Goal: Find specific page/section

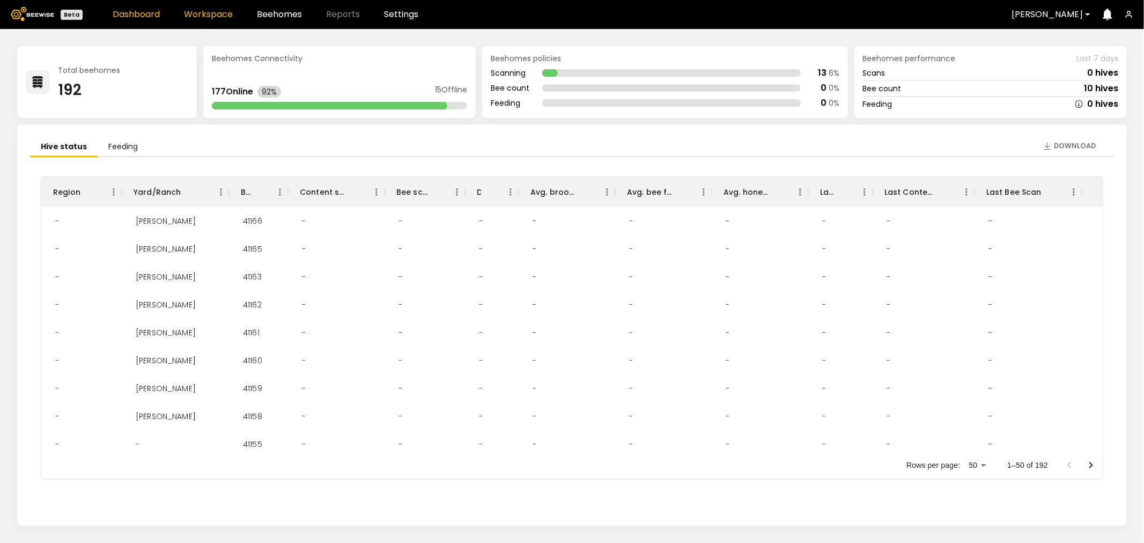
click at [221, 13] on link "Workspace" at bounding box center [208, 14] width 49 height 9
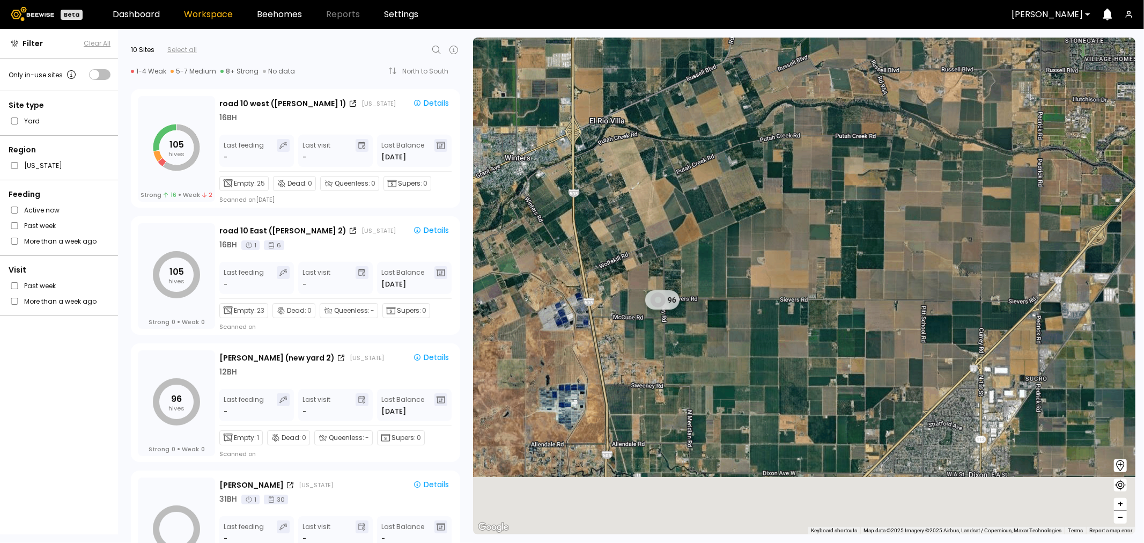
drag, startPoint x: 775, startPoint y: 316, endPoint x: 779, endPoint y: 73, distance: 242.9
click at [779, 73] on div "96" at bounding box center [804, 286] width 662 height 496
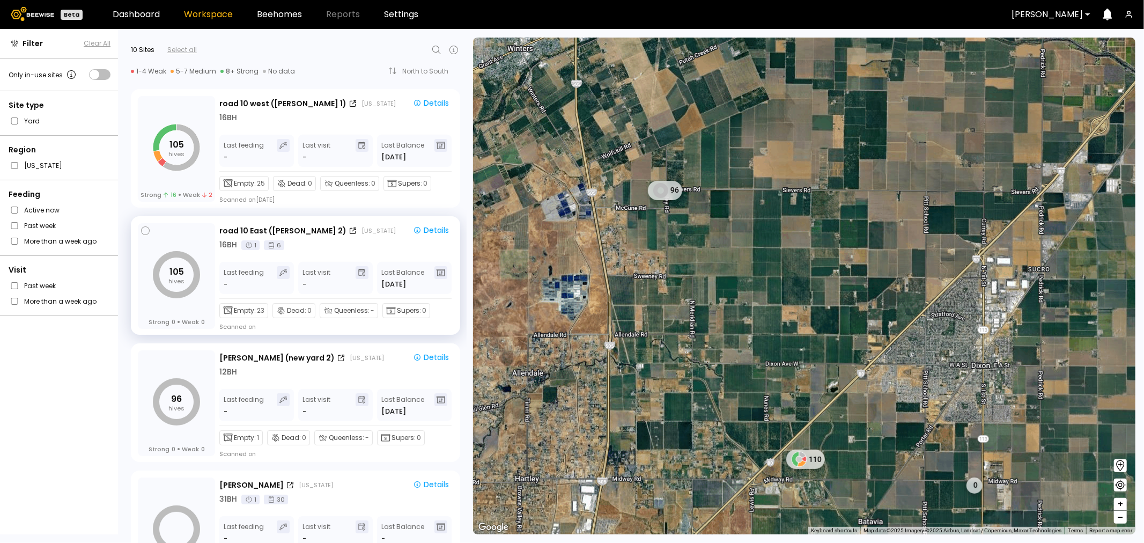
scroll to position [357, 0]
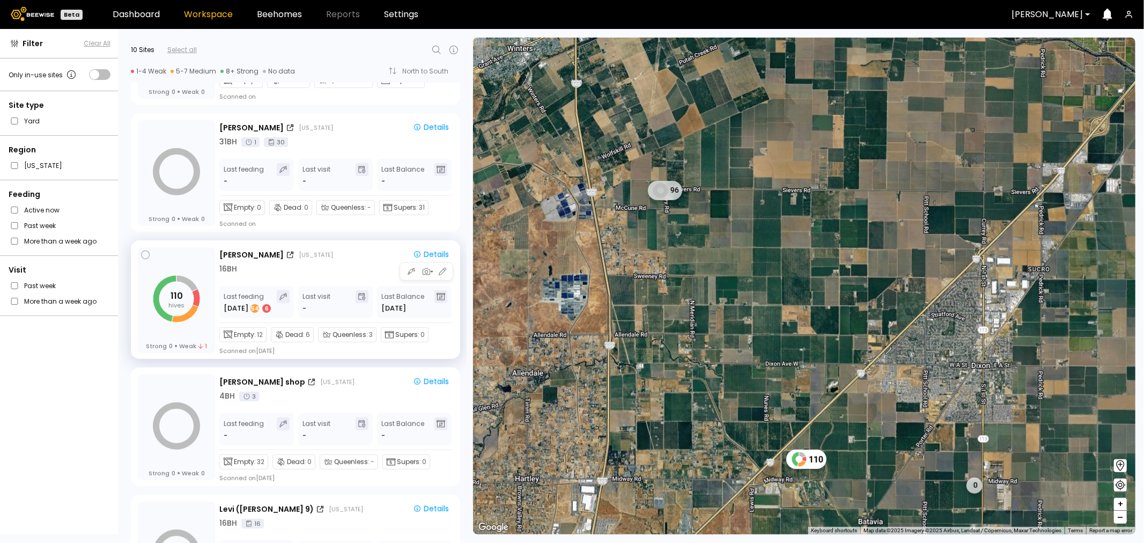
click at [306, 264] on div "16 BH" at bounding box center [336, 268] width 234 height 11
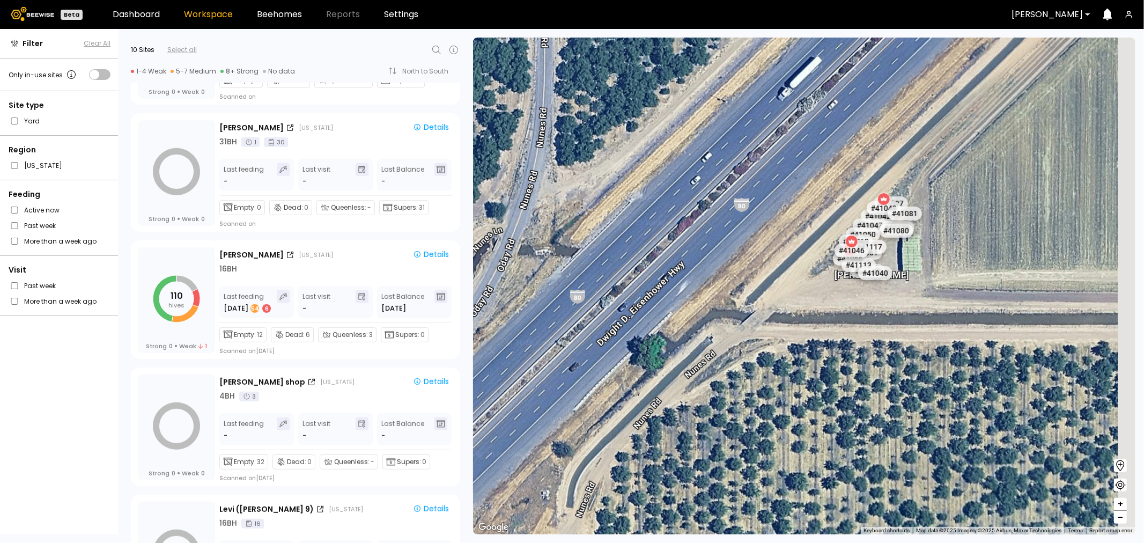
drag, startPoint x: 892, startPoint y: 276, endPoint x: 720, endPoint y: 294, distance: 172.5
click at [720, 294] on div "[PERSON_NAME] # 41048 # 41101 # 40069 # 40702 # 40113 # 40200 # 40306 # 40345 #…" at bounding box center [804, 286] width 662 height 496
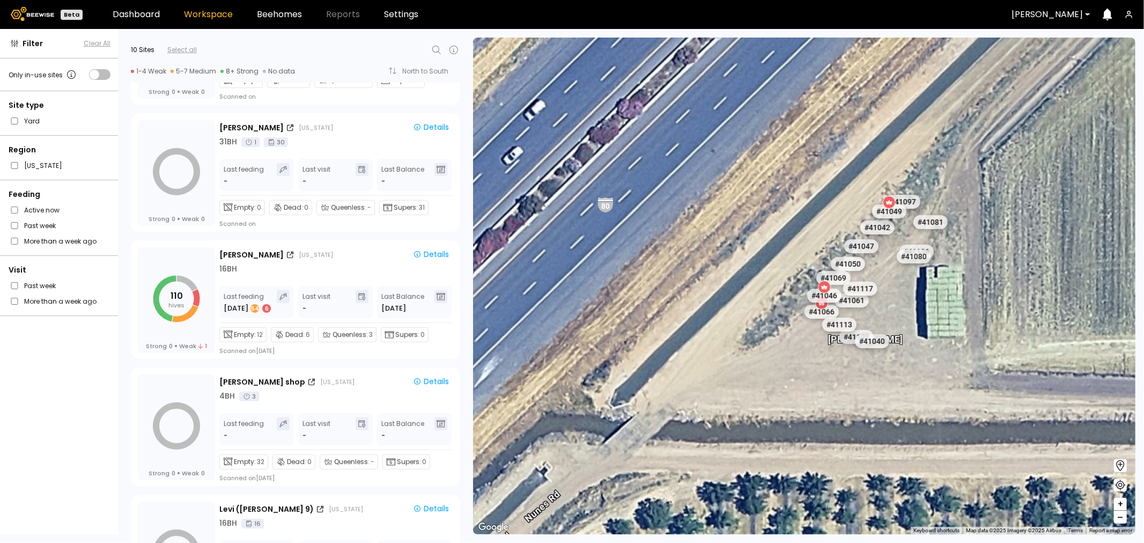
drag, startPoint x: 743, startPoint y: 244, endPoint x: 694, endPoint y: 351, distance: 117.1
click at [694, 351] on div "[PERSON_NAME] # 41048 # 41101 # 40069 # 40702 # 40113 # 40200 # 40306 # 40345 #…" at bounding box center [804, 286] width 662 height 496
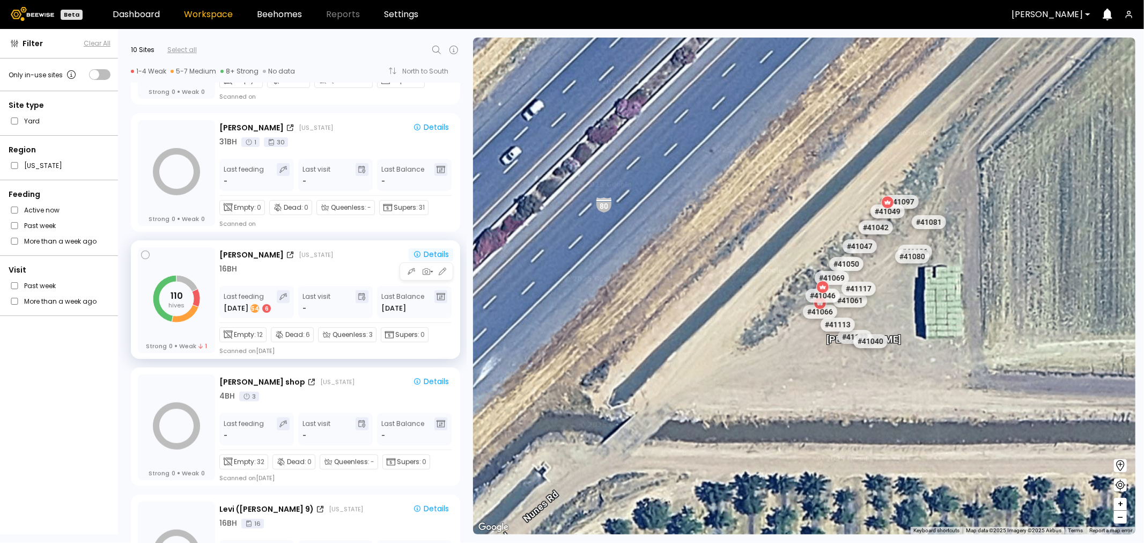
click at [421, 255] on div "Details" at bounding box center [431, 254] width 36 height 10
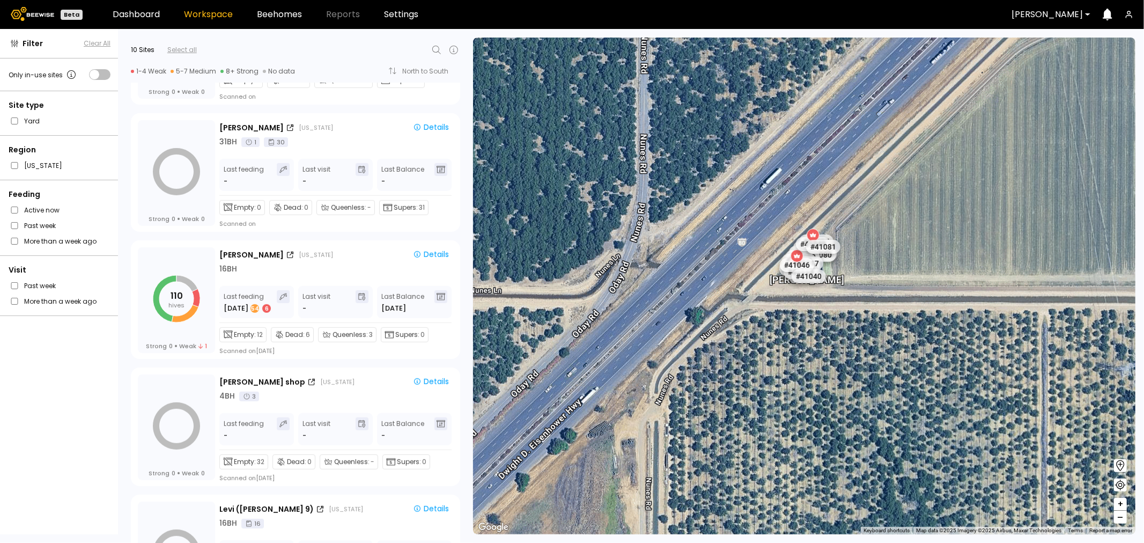
drag, startPoint x: 780, startPoint y: 295, endPoint x: 634, endPoint y: 302, distance: 146.0
click at [634, 302] on div "[PERSON_NAME] # 41048 # 41101 # 40069 # 40702 # 40113 # 40200 # 40306 # 40345 #…" at bounding box center [804, 286] width 662 height 496
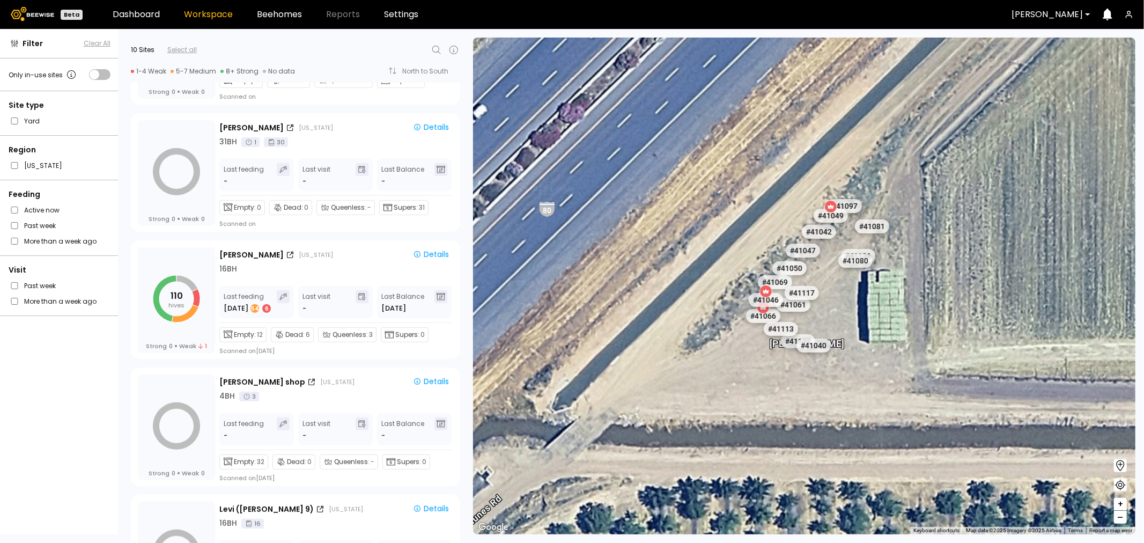
drag, startPoint x: 788, startPoint y: 264, endPoint x: 629, endPoint y: 268, distance: 158.7
click at [629, 268] on div "[PERSON_NAME] # 41048 # 41101 # 40069 # 40702 # 40113 # 40200 # 40306 # 40345 #…" at bounding box center [804, 286] width 662 height 496
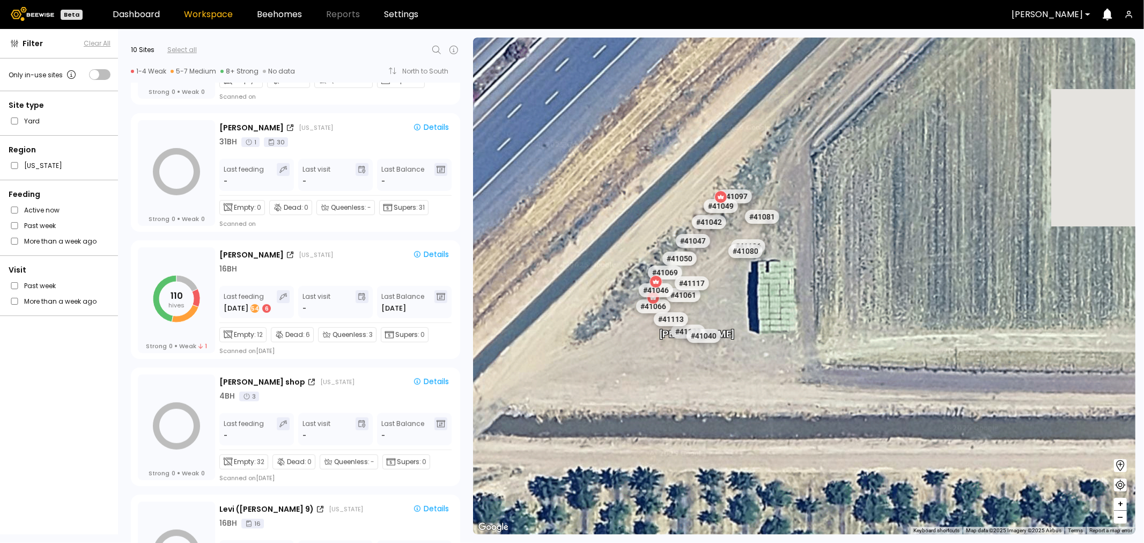
drag, startPoint x: 771, startPoint y: 247, endPoint x: 671, endPoint y: 241, distance: 100.4
click at [671, 241] on div "[PERSON_NAME] # 41048 # 41101 # 40069 # 40702 # 40113 # 40200 # 40306 # 40345 #…" at bounding box center [804, 286] width 662 height 496
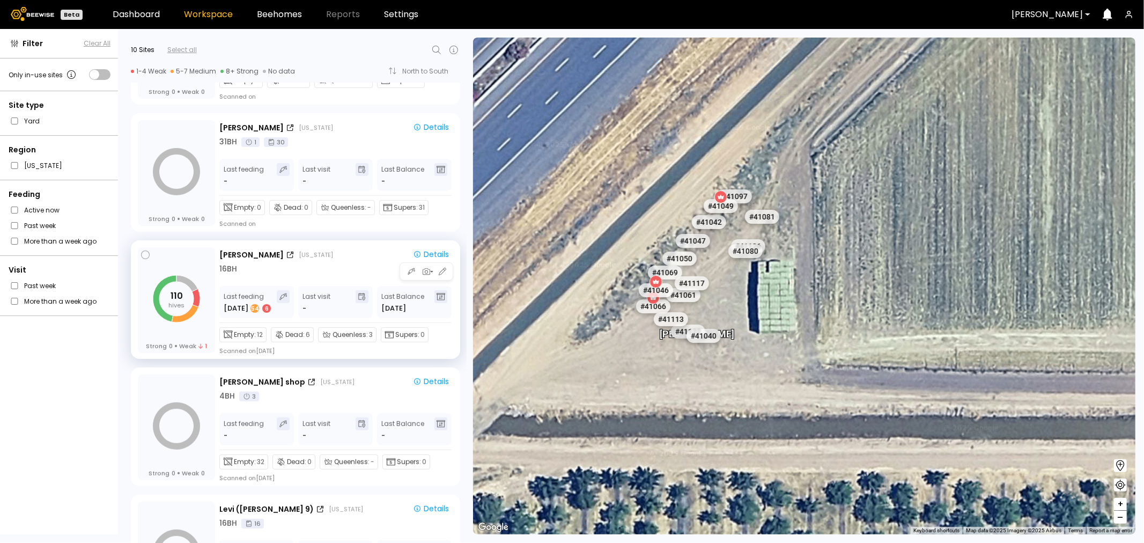
click at [437, 293] on icon at bounding box center [440, 297] width 9 height 8
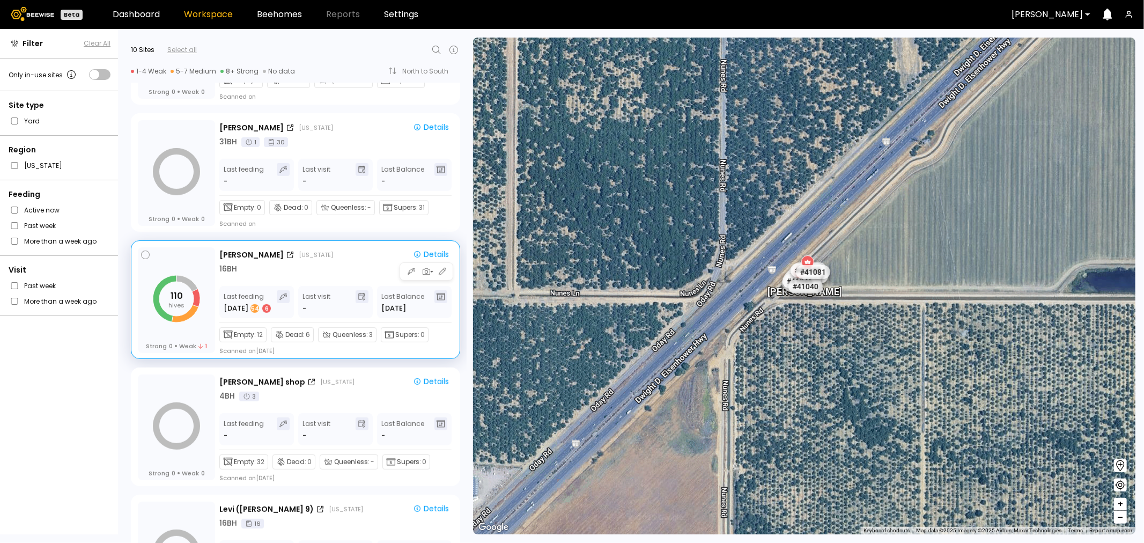
click at [440, 300] on div at bounding box center [440, 296] width 13 height 13
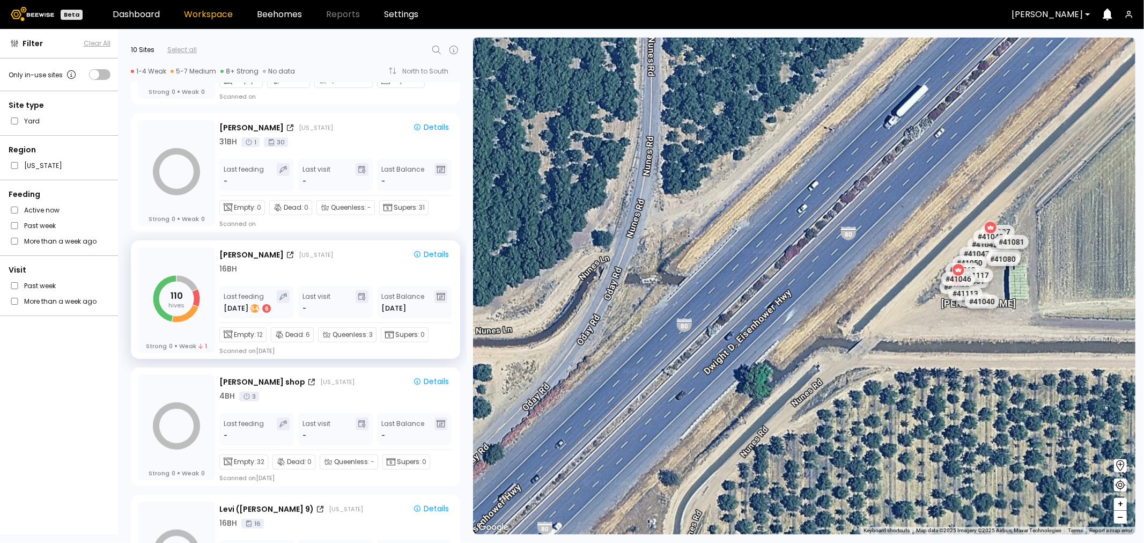
drag, startPoint x: 831, startPoint y: 266, endPoint x: 632, endPoint y: 280, distance: 199.9
click at [632, 280] on div "[PERSON_NAME] # 41048 # 41101 # 40069 # 40702 # 40113 # 40200 # 40306 # 40345 #…" at bounding box center [804, 286] width 662 height 496
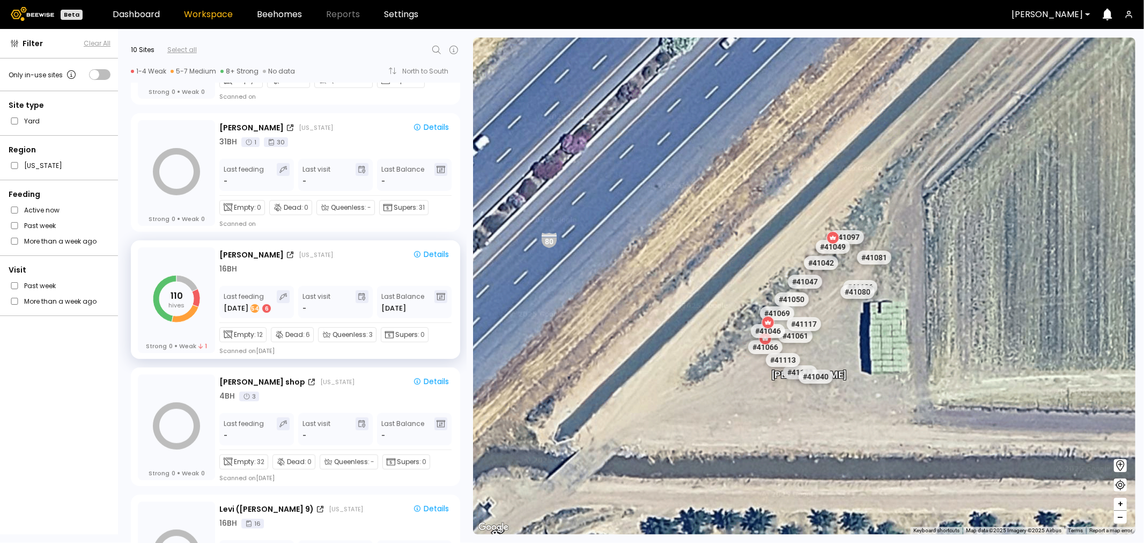
drag, startPoint x: 774, startPoint y: 244, endPoint x: 636, endPoint y: 254, distance: 138.1
click at [636, 254] on div "[PERSON_NAME] # 41048 # 41101 # 40069 # 40702 # 40113 # 40200 # 40306 # 40345 #…" at bounding box center [804, 286] width 662 height 496
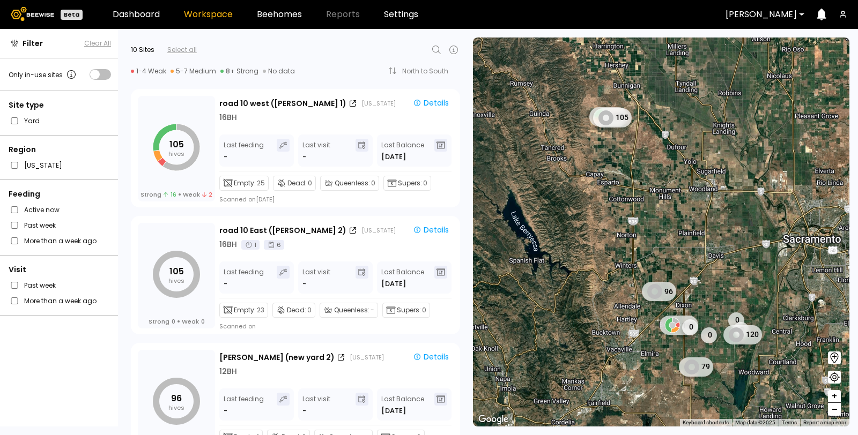
scroll to position [298, 0]
